Goal: Transaction & Acquisition: Purchase product/service

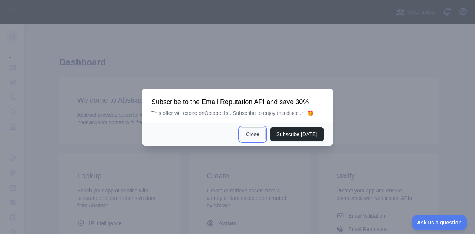
click at [255, 133] on button "Close" at bounding box center [253, 134] width 26 height 14
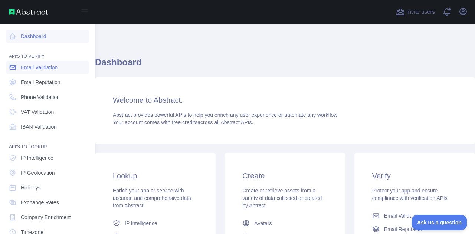
click at [39, 63] on link "Email Validation" at bounding box center [47, 67] width 83 height 13
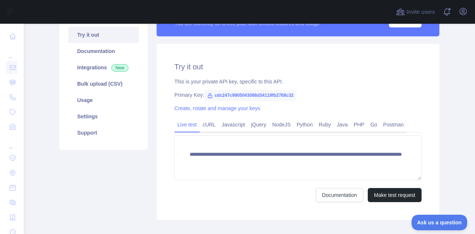
scroll to position [37, 0]
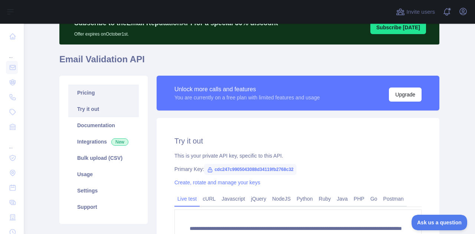
click at [85, 90] on link "Pricing" at bounding box center [103, 93] width 70 height 16
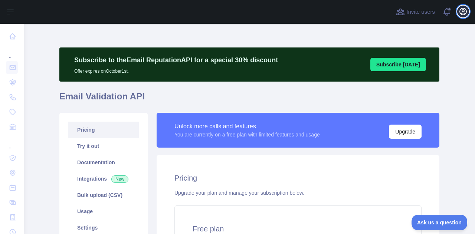
click at [461, 9] on icon "button" at bounding box center [463, 11] width 9 height 9
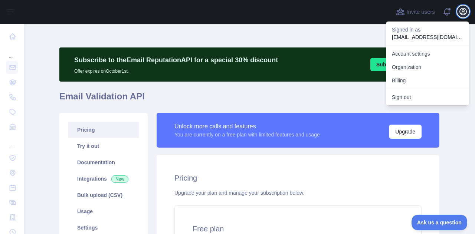
click at [461, 9] on icon "button" at bounding box center [463, 11] width 9 height 9
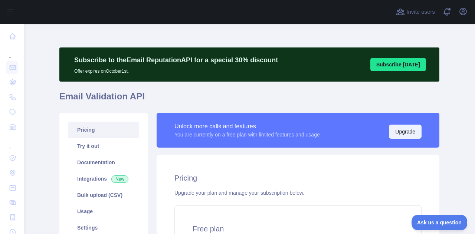
click at [397, 126] on button "Upgrade" at bounding box center [405, 132] width 33 height 14
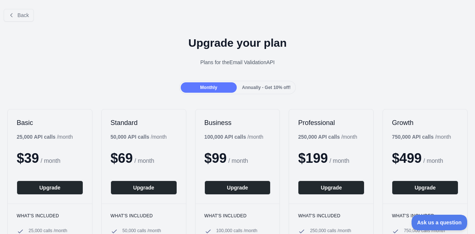
scroll to position [74, 0]
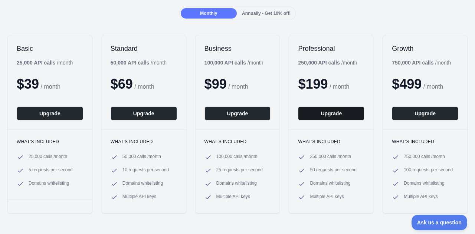
click at [330, 112] on button "Upgrade" at bounding box center [331, 113] width 66 height 14
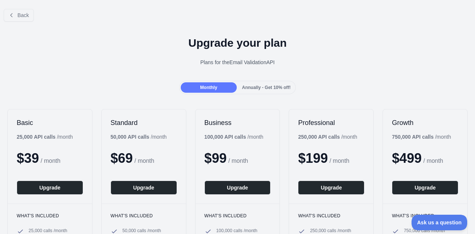
click at [251, 82] on div "Annually - Get 10% off!" at bounding box center [266, 87] width 56 height 10
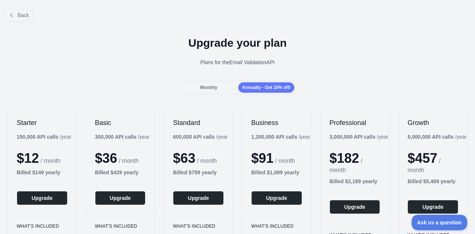
click at [202, 88] on span "Monthly" at bounding box center [208, 87] width 17 height 5
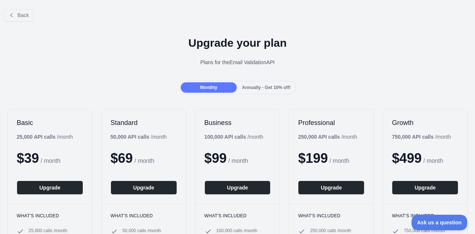
scroll to position [74, 0]
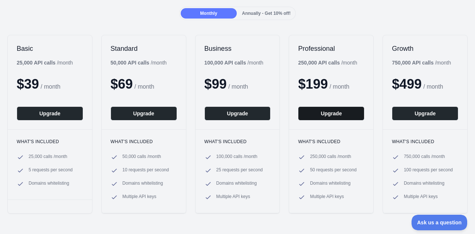
click at [330, 112] on button "Upgrade" at bounding box center [331, 113] width 66 height 14
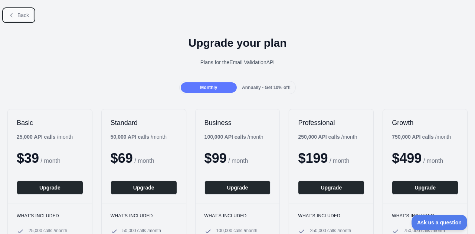
click at [18, 12] on span "Back" at bounding box center [22, 15] width 11 height 6
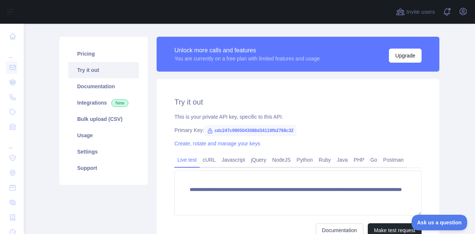
scroll to position [37, 0]
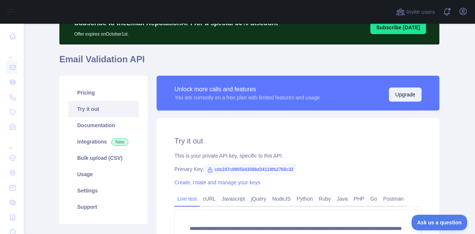
click at [407, 94] on button "Upgrade" at bounding box center [405, 95] width 33 height 14
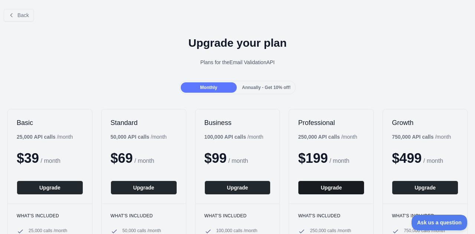
click at [338, 187] on button "Upgrade" at bounding box center [331, 188] width 66 height 14
click at [13, 12] on icon at bounding box center [12, 15] width 6 height 6
